Goal: Task Accomplishment & Management: Use online tool/utility

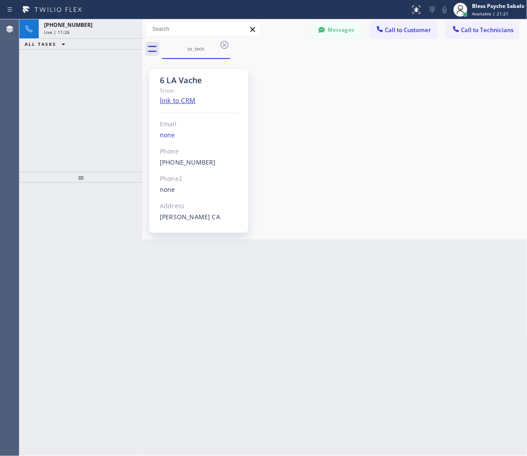
click at [126, 32] on div "Live | 11:26" at bounding box center [90, 32] width 93 height 6
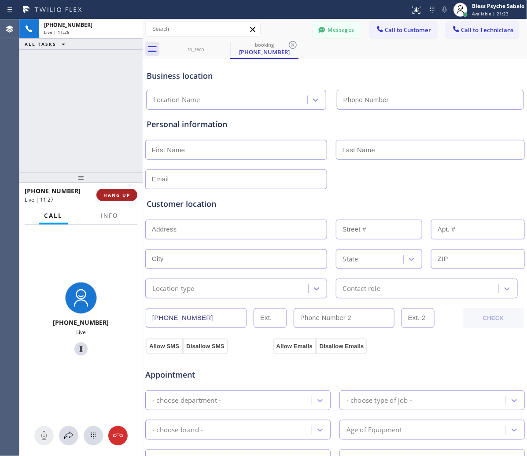
click at [122, 193] on span "HANG UP" at bounding box center [116, 195] width 27 height 6
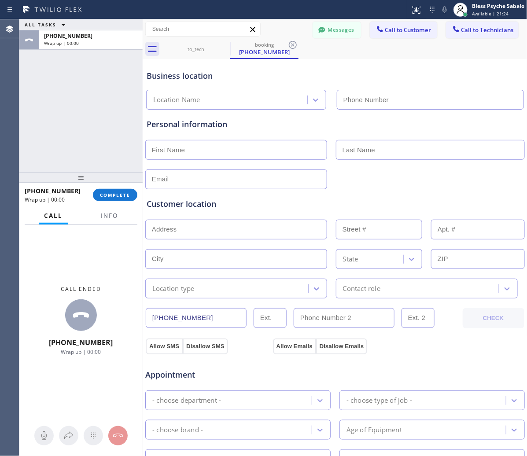
click at [96, 108] on div "ALL TASKS ALL TASKS ACTIVE TASKS TASKS IN WRAP UP [PHONE_NUMBER] Wrap up | 00:00" at bounding box center [80, 95] width 123 height 153
click at [350, 56] on div "to_tech booking [PHONE_NUMBER]" at bounding box center [344, 49] width 365 height 20
click at [335, 32] on button "Messages" at bounding box center [337, 30] width 48 height 17
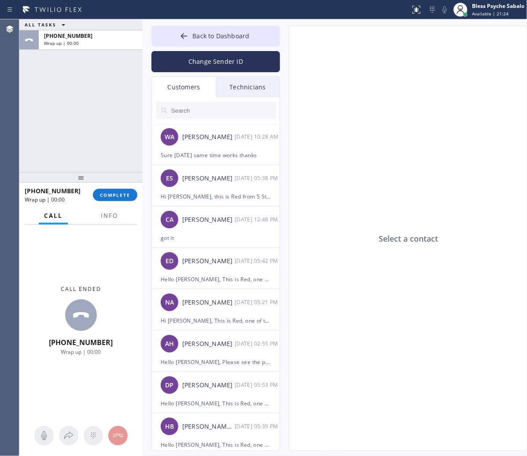
click at [221, 86] on div "Technicians" at bounding box center [248, 87] width 64 height 20
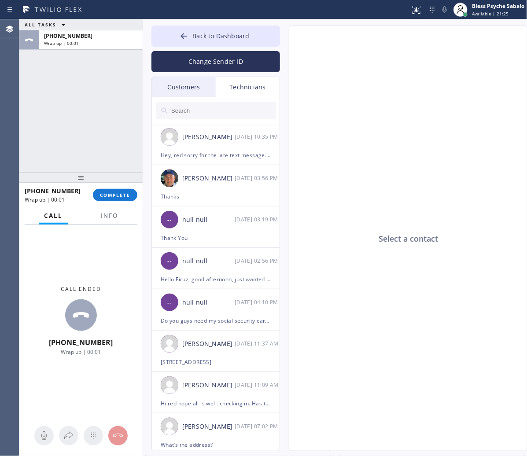
click at [181, 87] on div "Customers" at bounding box center [184, 87] width 64 height 20
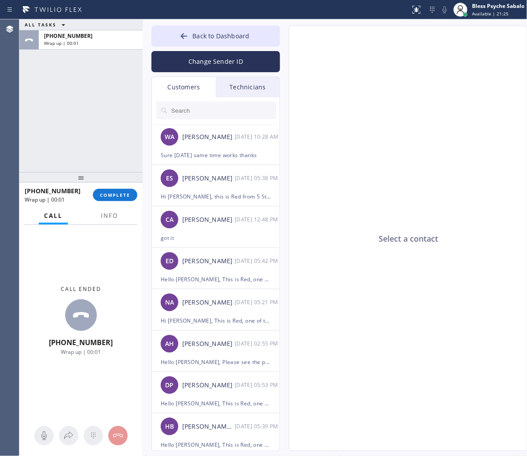
click at [213, 114] on input "text" at bounding box center [223, 111] width 106 height 18
click at [247, 84] on div "Technicians" at bounding box center [248, 87] width 64 height 20
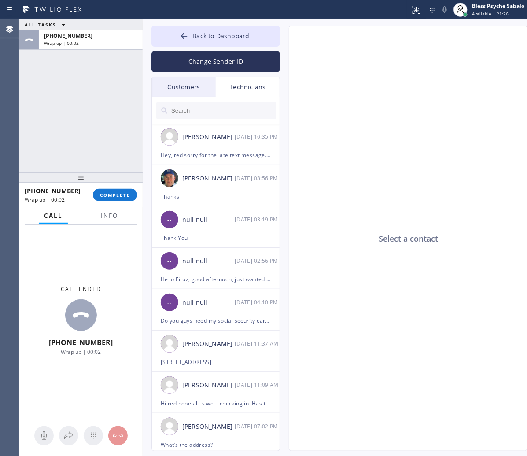
click at [168, 91] on div "Customers" at bounding box center [184, 87] width 64 height 20
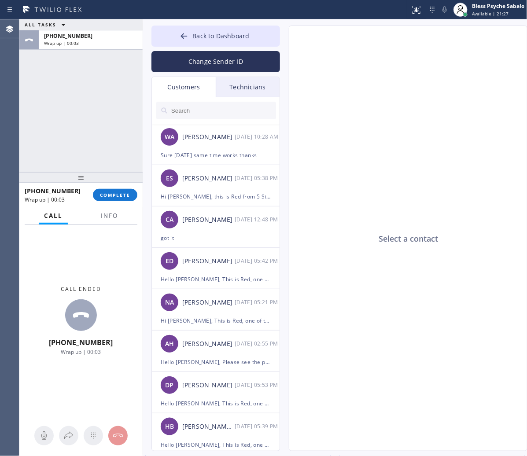
click at [196, 115] on input "text" at bounding box center [223, 111] width 106 height 18
click at [130, 192] on button "COMPLETE" at bounding box center [115, 195] width 44 height 12
click at [100, 151] on div "ALL TASKS ALL TASKS ACTIVE TASKS TASKS IN WRAP UP [PHONE_NUMBER] Wrap up | 00:04" at bounding box center [80, 95] width 123 height 153
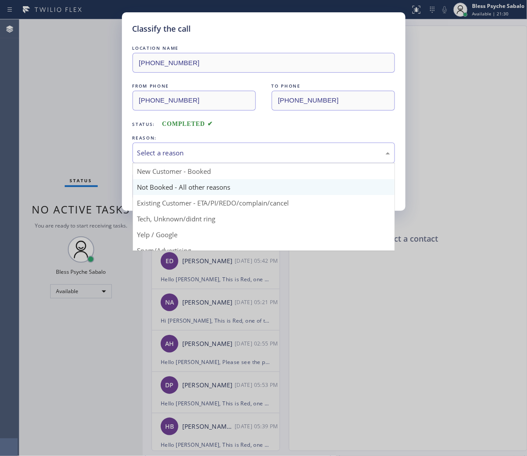
drag, startPoint x: 297, startPoint y: 146, endPoint x: 234, endPoint y: 182, distance: 73.0
click at [296, 146] on div "Select a reason" at bounding box center [264, 153] width 262 height 21
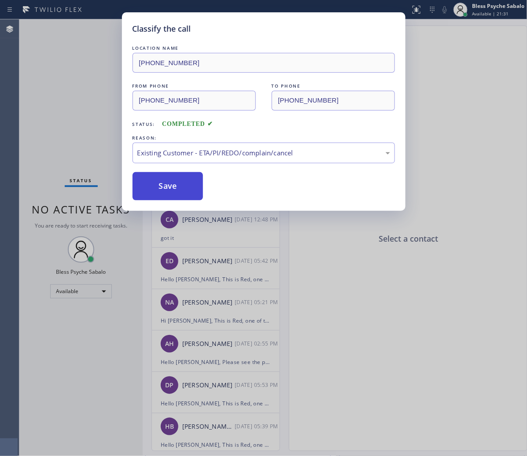
click at [176, 180] on button "Save" at bounding box center [168, 186] width 71 height 28
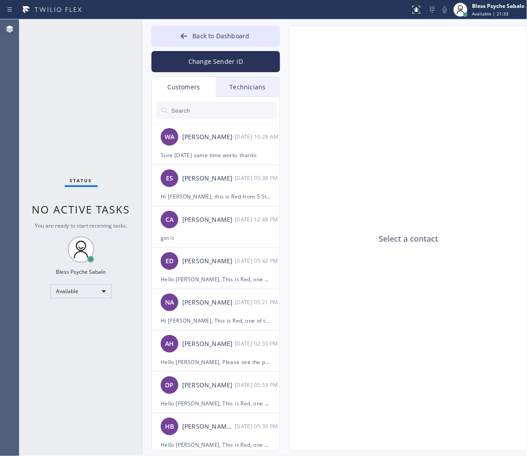
click at [247, 89] on div "Technicians" at bounding box center [248, 87] width 64 height 20
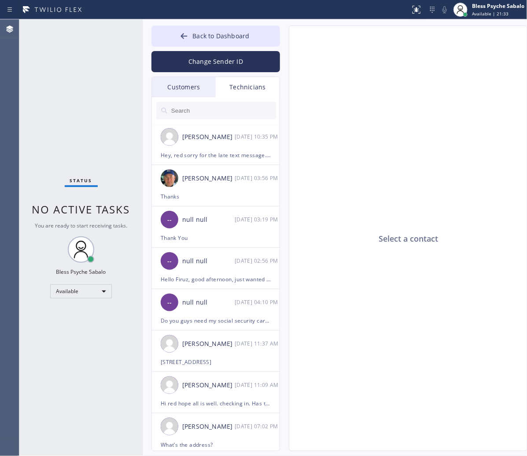
click at [186, 85] on div "Customers" at bounding box center [184, 87] width 64 height 20
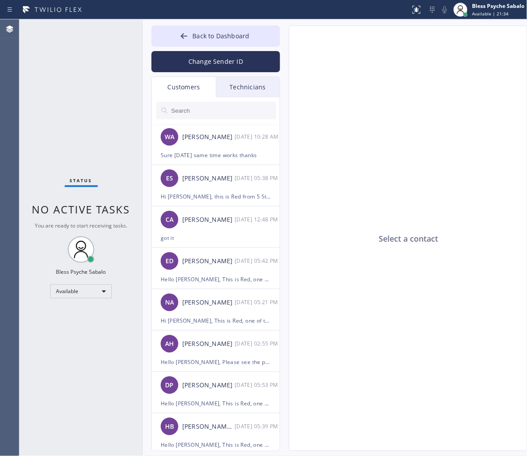
click at [192, 114] on input "text" at bounding box center [223, 111] width 106 height 18
click at [179, 89] on div "Customers" at bounding box center [184, 87] width 64 height 20
click at [183, 111] on input "text" at bounding box center [223, 111] width 106 height 18
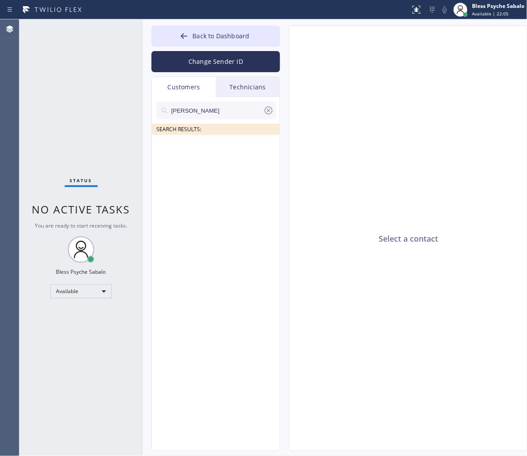
type input "[PERSON_NAME]"
click at [266, 112] on icon at bounding box center [268, 110] width 11 height 11
click at [296, 128] on div "Select a contact" at bounding box center [408, 239] width 239 height 426
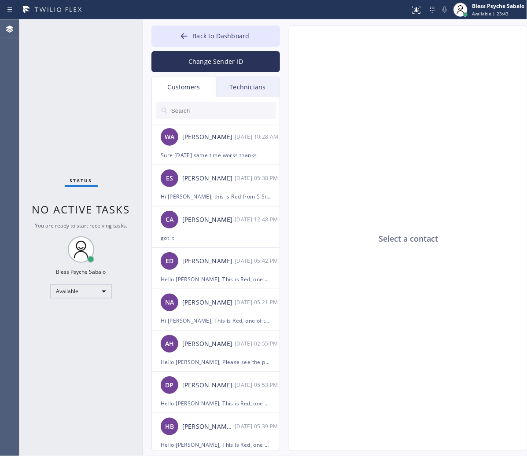
click at [509, 48] on div "Select a contact" at bounding box center [408, 239] width 239 height 426
click at [463, 84] on div "Select a contact" at bounding box center [408, 239] width 239 height 426
